Goal: Find specific page/section: Find specific page/section

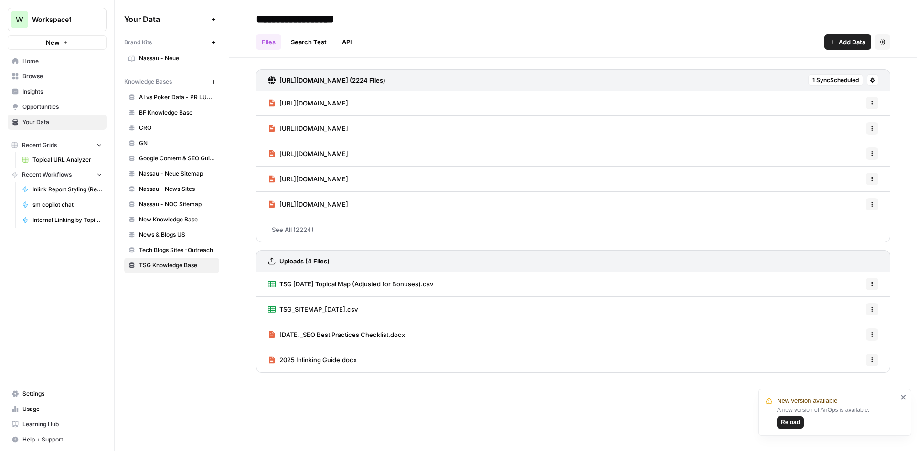
click at [786, 424] on span "Reload" at bounding box center [790, 422] width 19 height 9
click at [329, 236] on link "See All (2224)" at bounding box center [573, 229] width 634 height 25
